Goal: Information Seeking & Learning: Learn about a topic

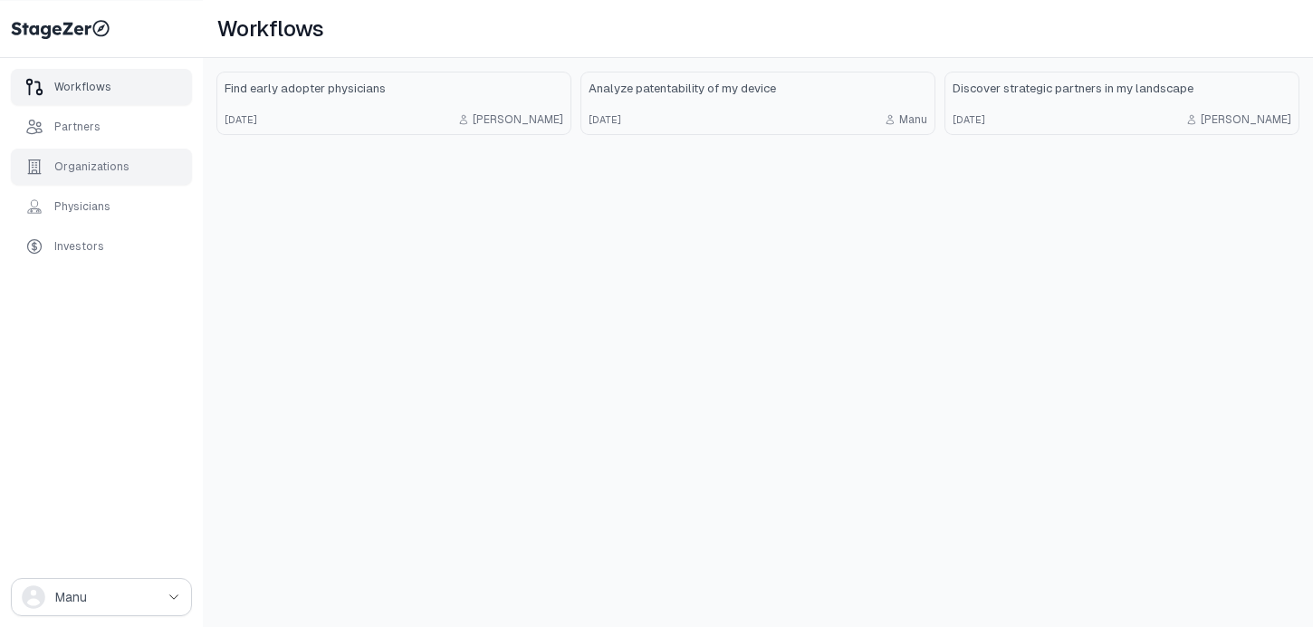
click at [101, 162] on div "Organizations" at bounding box center [91, 166] width 75 height 14
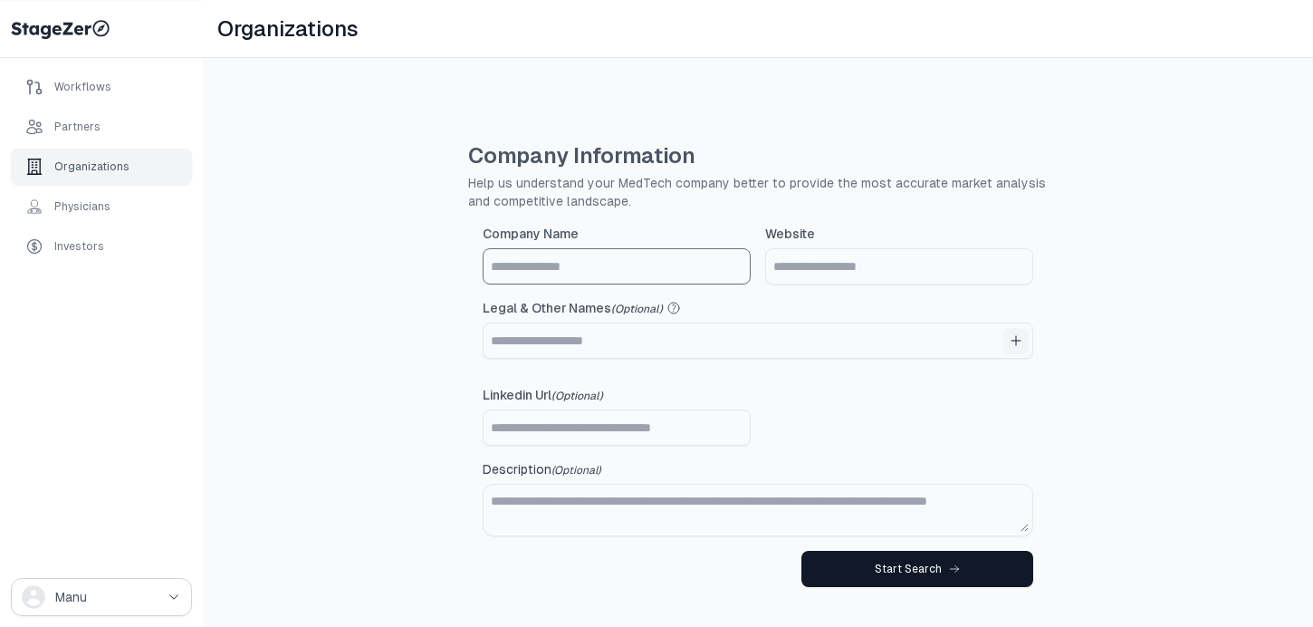
click at [628, 280] on input "Company Name" at bounding box center [616, 266] width 266 height 34
type input "*********"
click at [876, 263] on input "Website" at bounding box center [899, 266] width 266 height 34
paste input "**********"
click at [849, 268] on input "**********" at bounding box center [899, 266] width 266 height 34
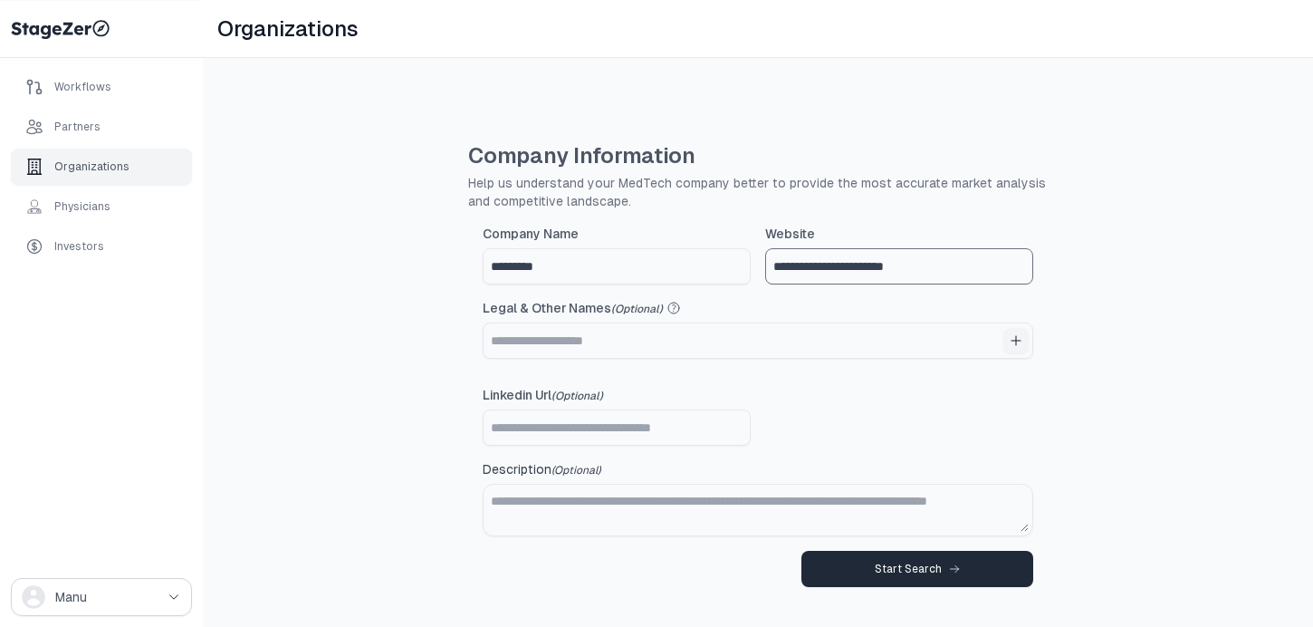
type input "**********"
click at [924, 565] on div "Start Search" at bounding box center [917, 568] width 85 height 14
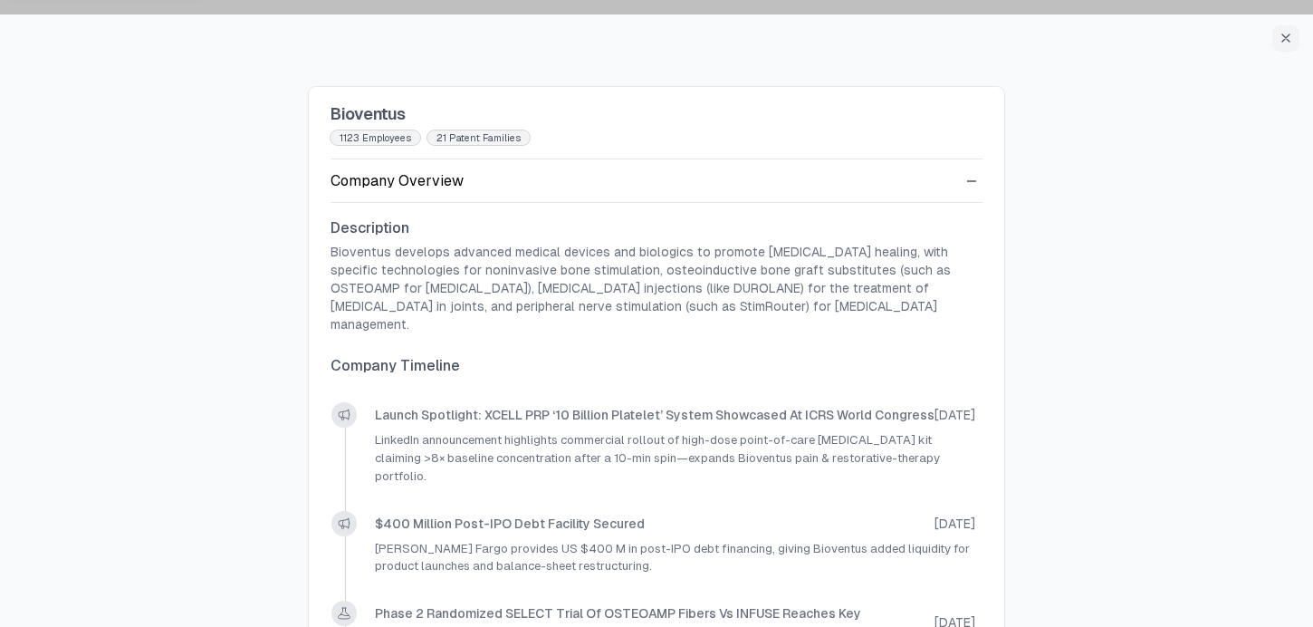
scroll to position [148, 0]
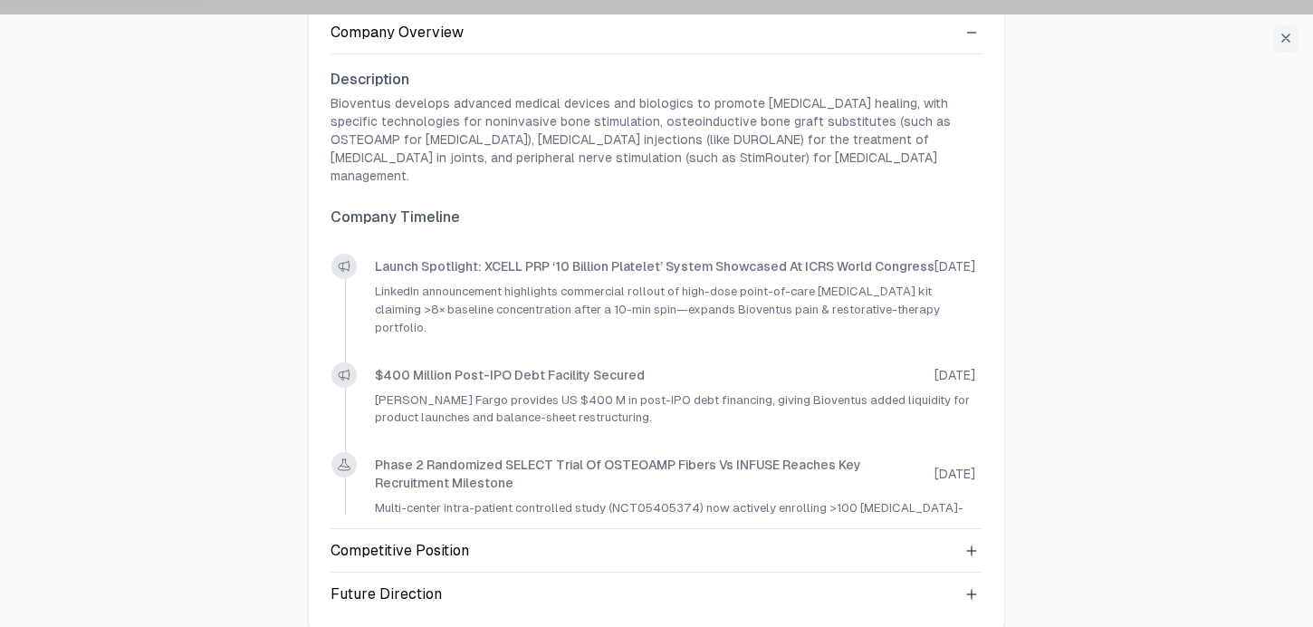
click at [972, 587] on div "Future Direction" at bounding box center [656, 593] width 652 height 43
click at [972, 587] on icon at bounding box center [971, 594] width 14 height 14
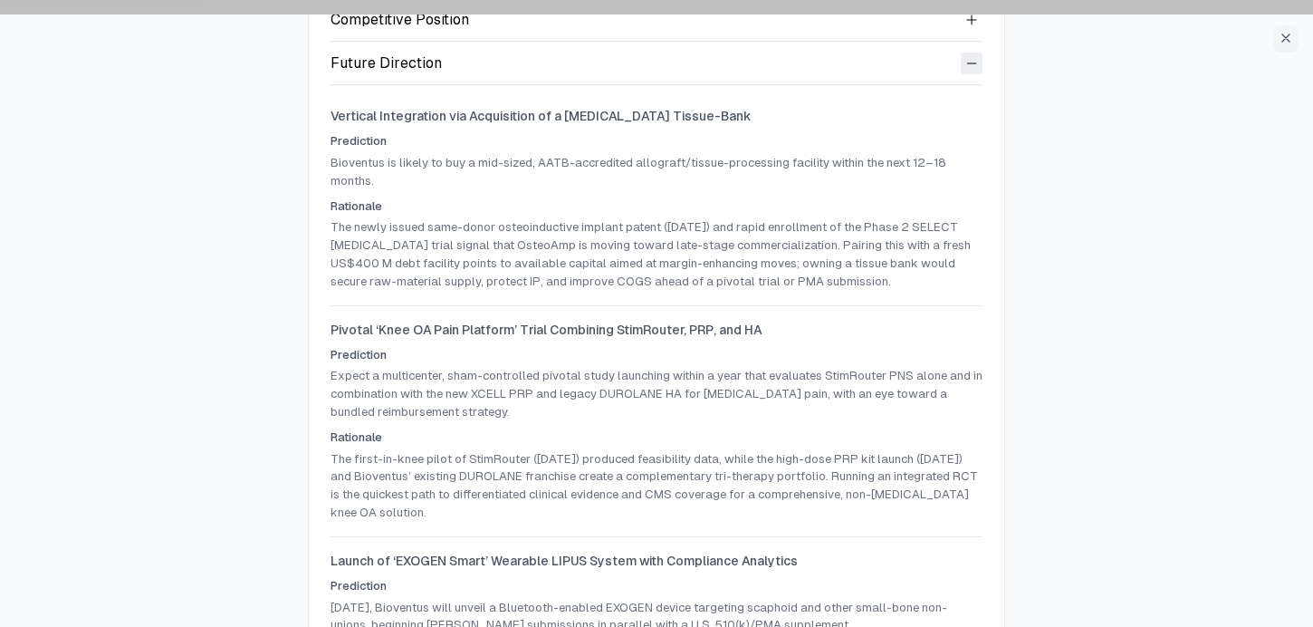
scroll to position [675, 0]
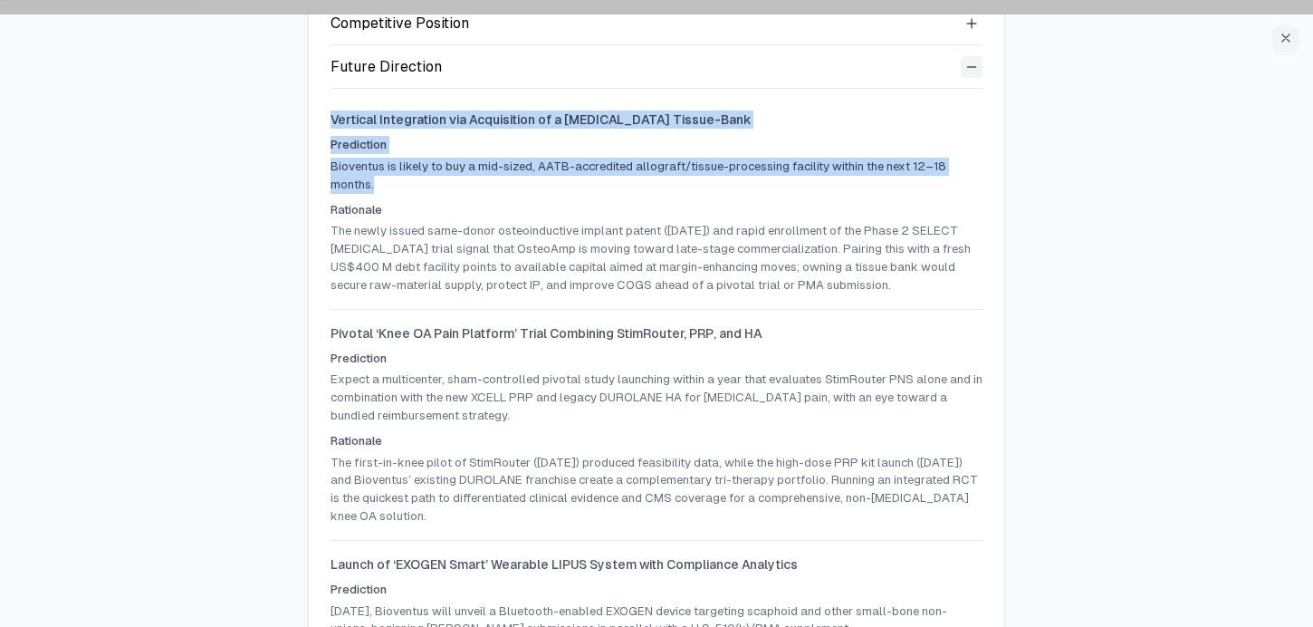
drag, startPoint x: 330, startPoint y: 100, endPoint x: 404, endPoint y: 161, distance: 96.5
click at [404, 161] on div "Vertical Integration via Acquisition of a [MEDICAL_DATA] Tissue-Bank Prediction…" at bounding box center [656, 194] width 652 height 197
click at [404, 161] on p "Bioventus is likely to buy a mid-sized, AATB-accredited allograft/tissue-proces…" at bounding box center [656, 176] width 652 height 36
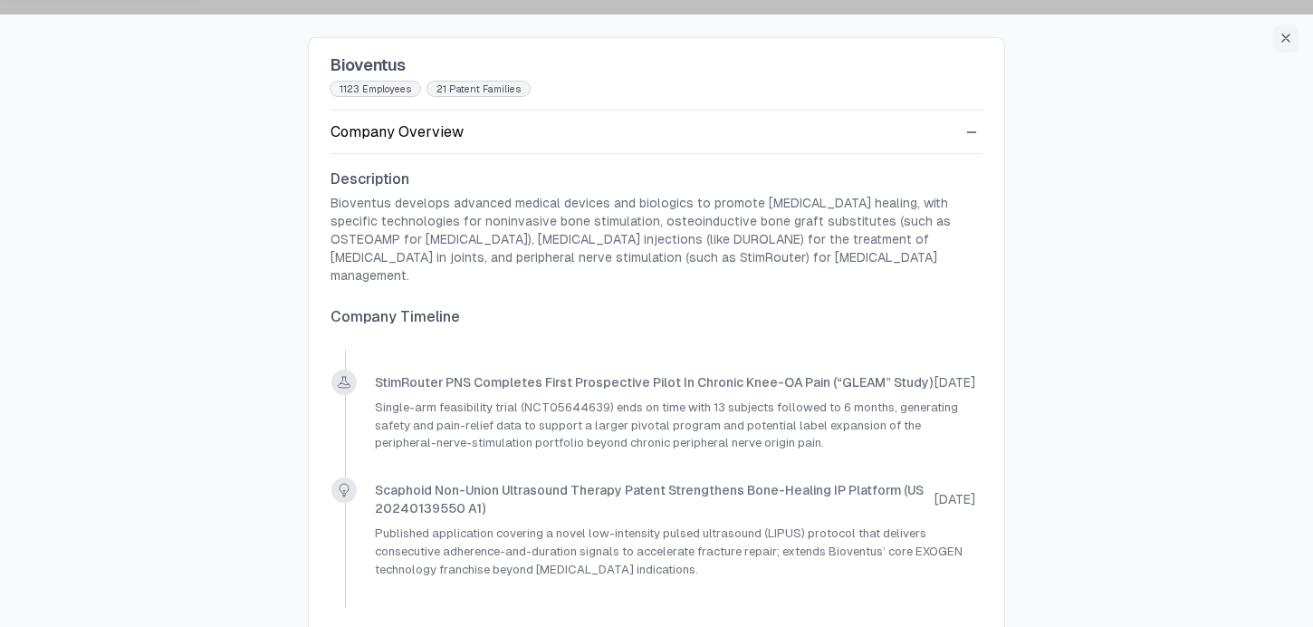
scroll to position [0, 0]
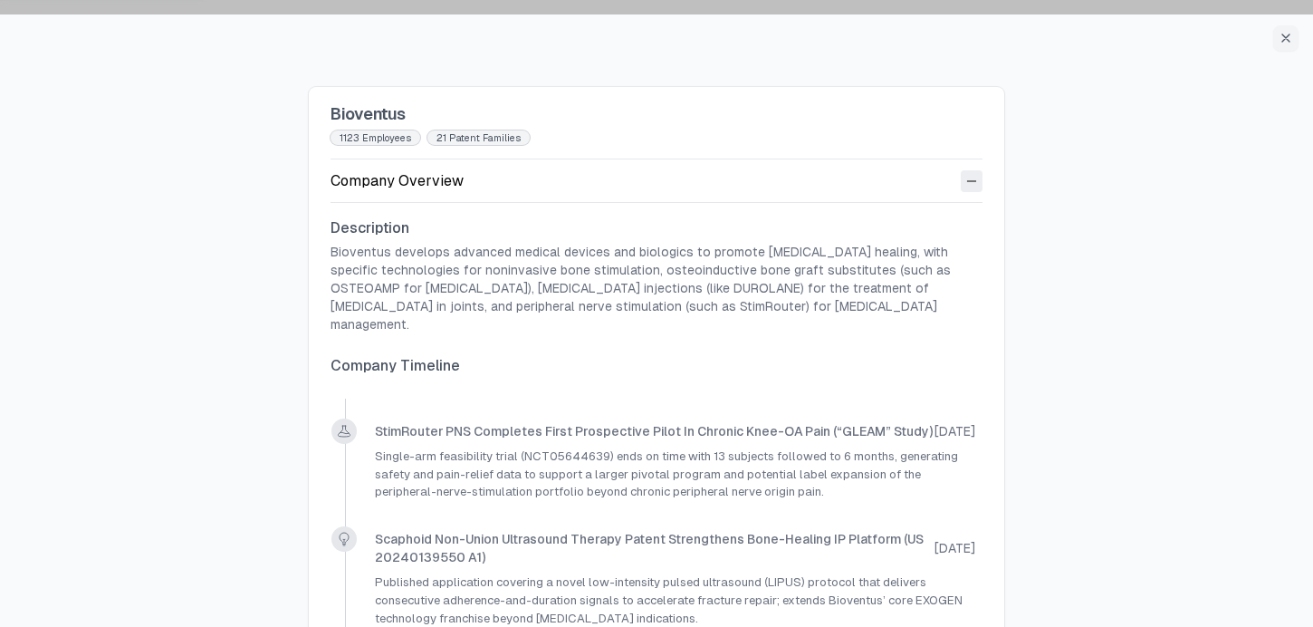
click at [965, 184] on icon at bounding box center [971, 181] width 14 height 14
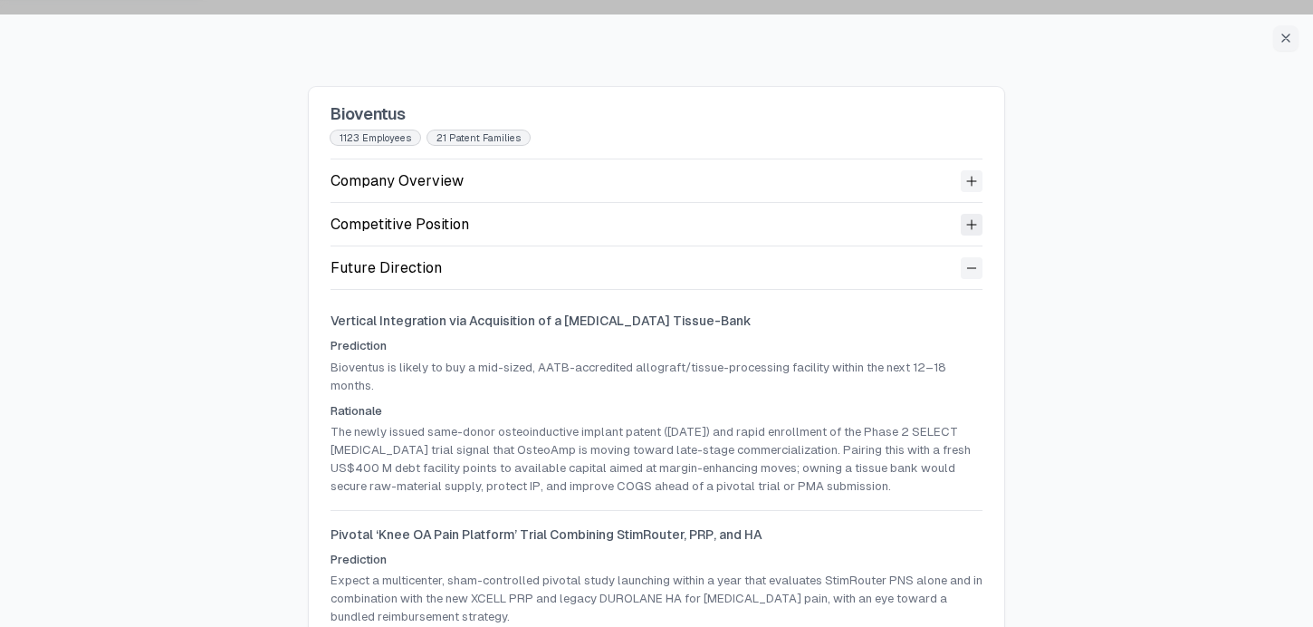
click at [969, 222] on icon at bounding box center [971, 224] width 14 height 14
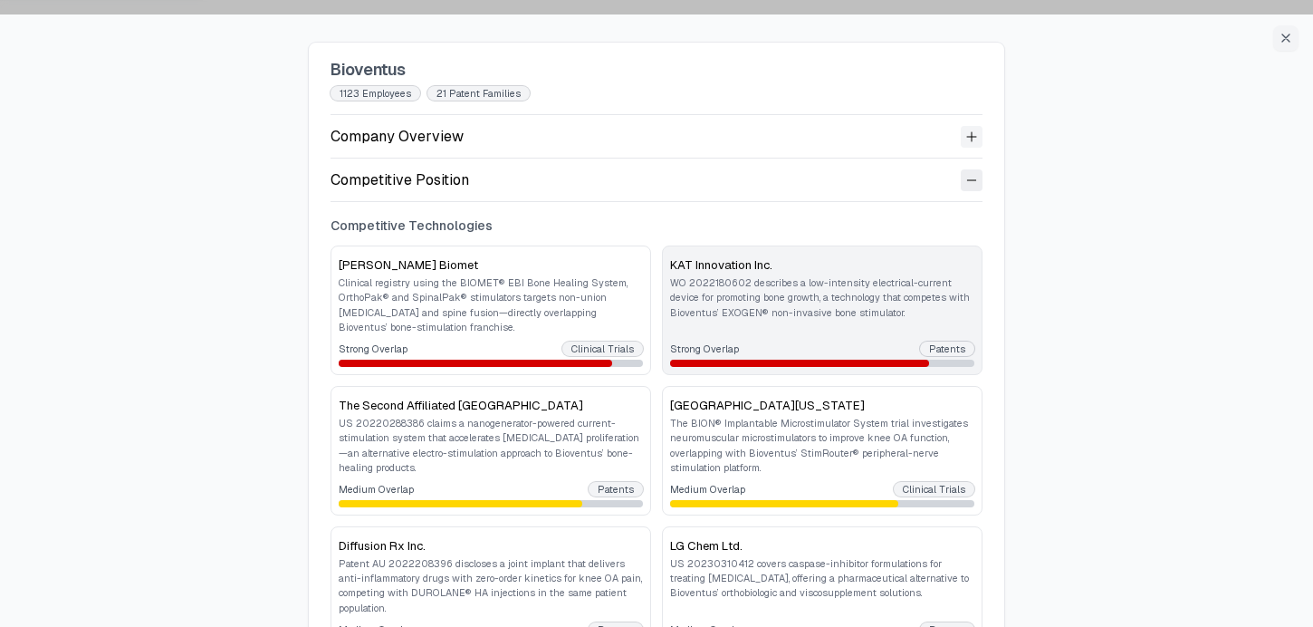
scroll to position [45, 0]
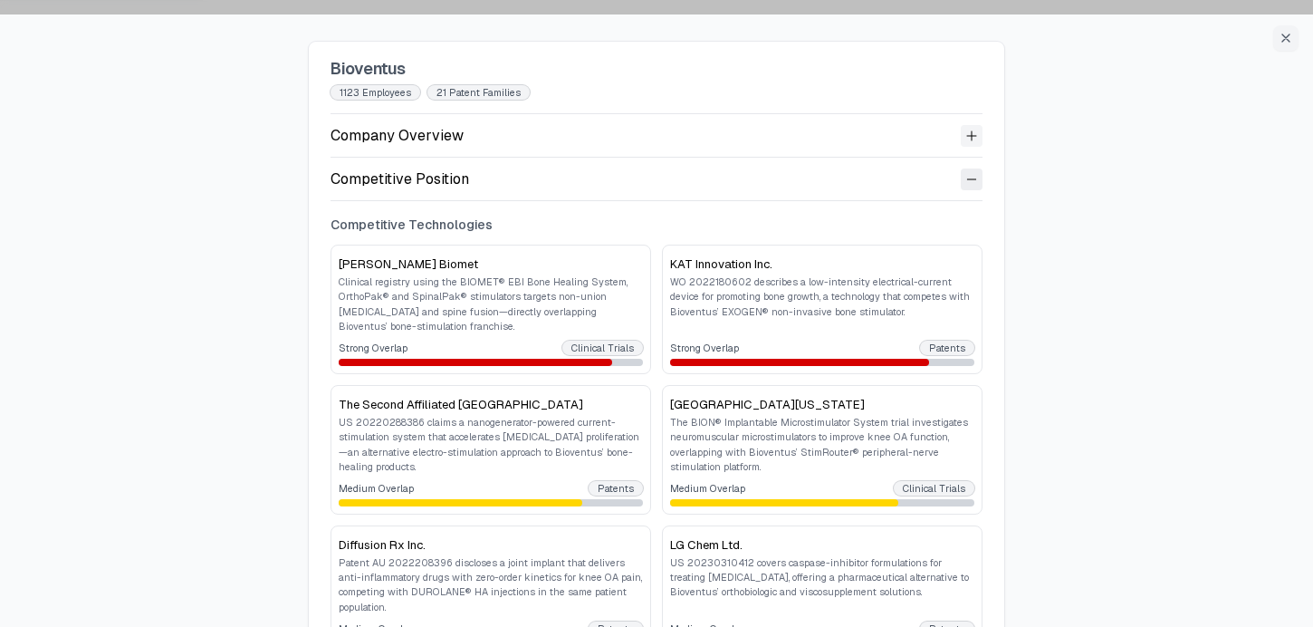
click at [974, 178] on icon at bounding box center [971, 179] width 14 height 14
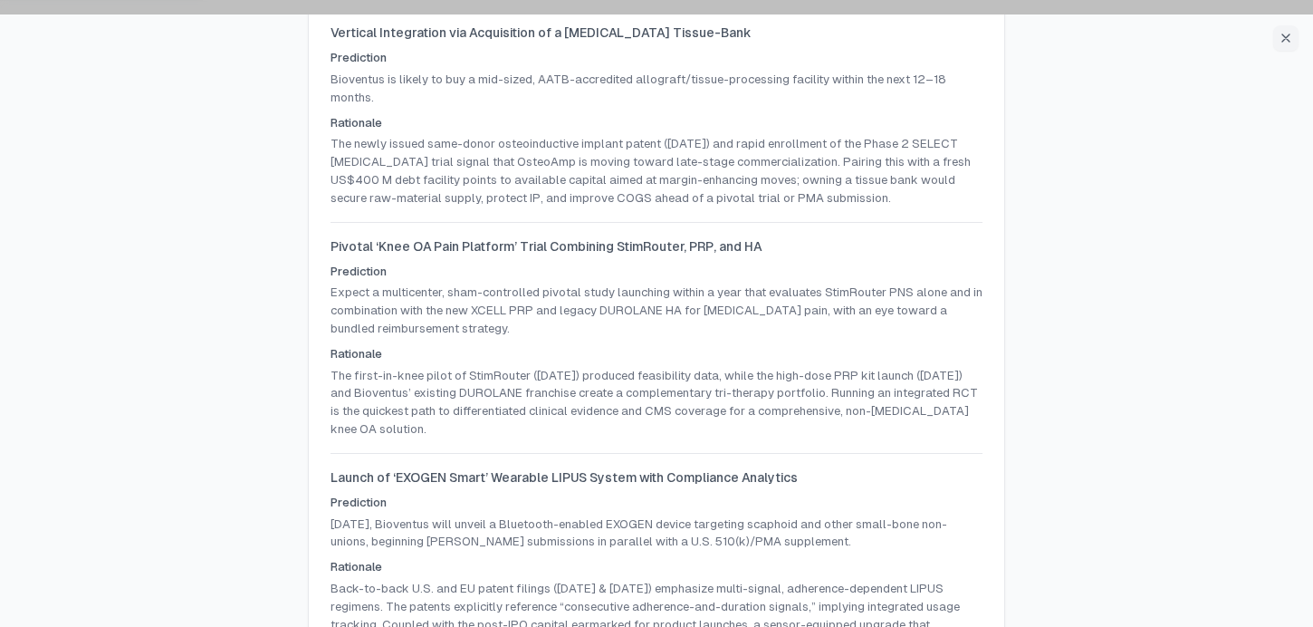
scroll to position [292, 0]
